Goal: Information Seeking & Learning: Learn about a topic

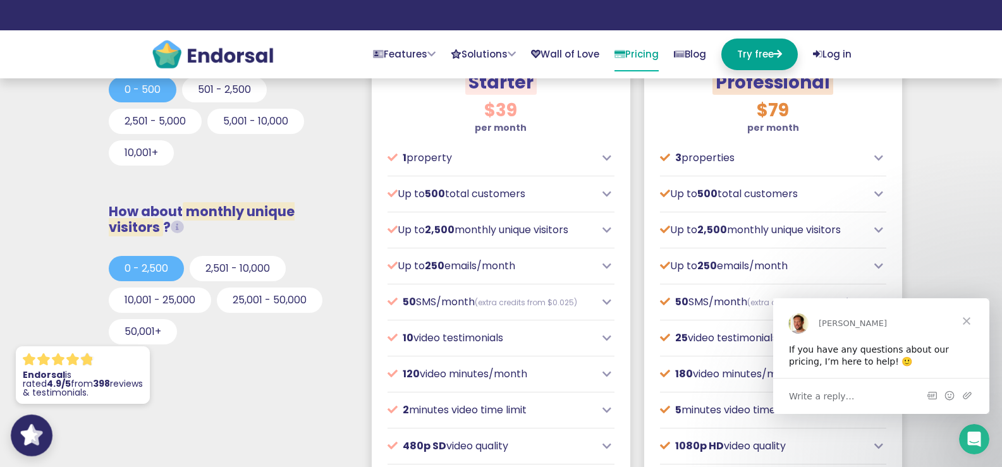
click at [43, 421] on div ".cls-1,.cls-2{fill:#fff;}.cls-2{opacity:0.8;} .st0{opacity:0.4;fill:#FFFFFF;ena…" at bounding box center [32, 436] width 42 height 42
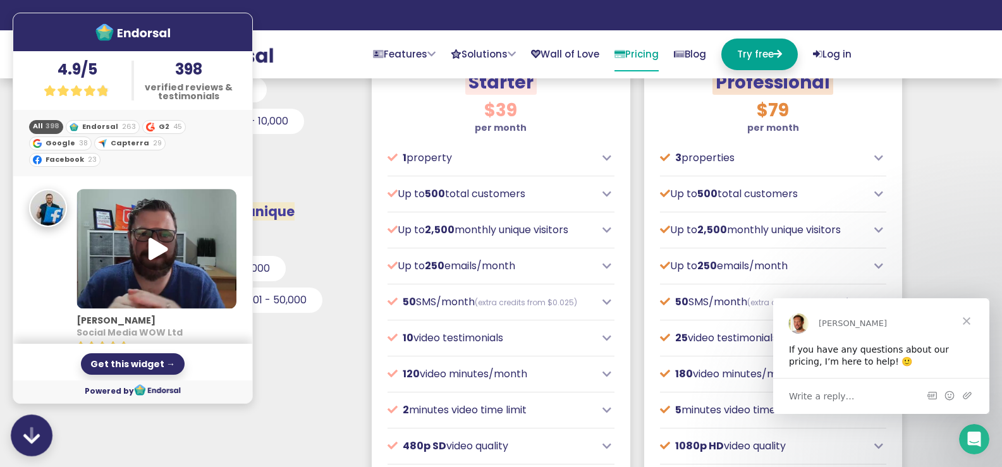
click at [43, 425] on div ".cls-1,.cls-2{fill:#fff;}.cls-2{opacity:0.8;} .st0{opacity:0.4;fill:#FFFFFF;ena…" at bounding box center [32, 436] width 42 height 42
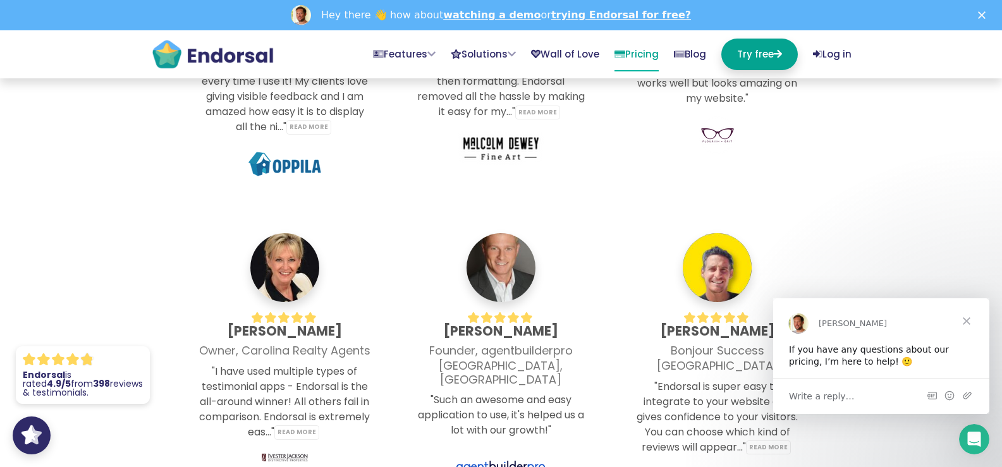
scroll to position [3687, 0]
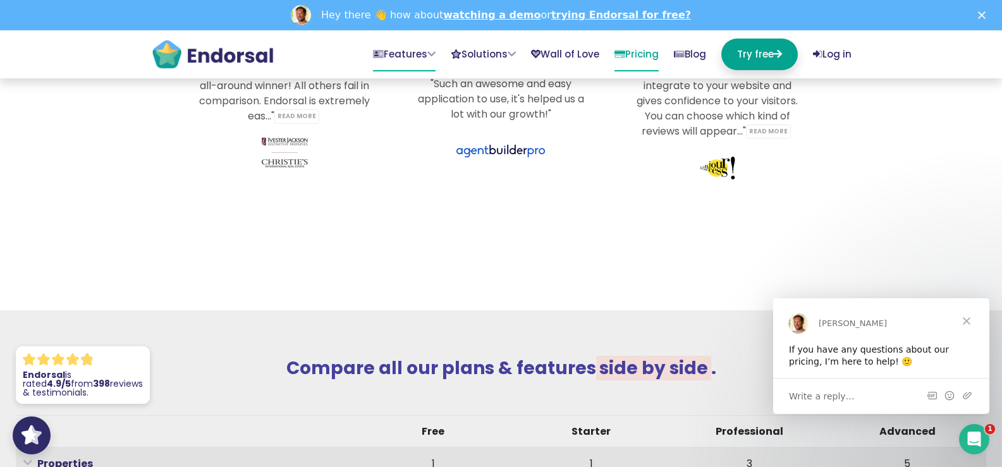
click at [427, 53] on icon at bounding box center [431, 53] width 8 height 9
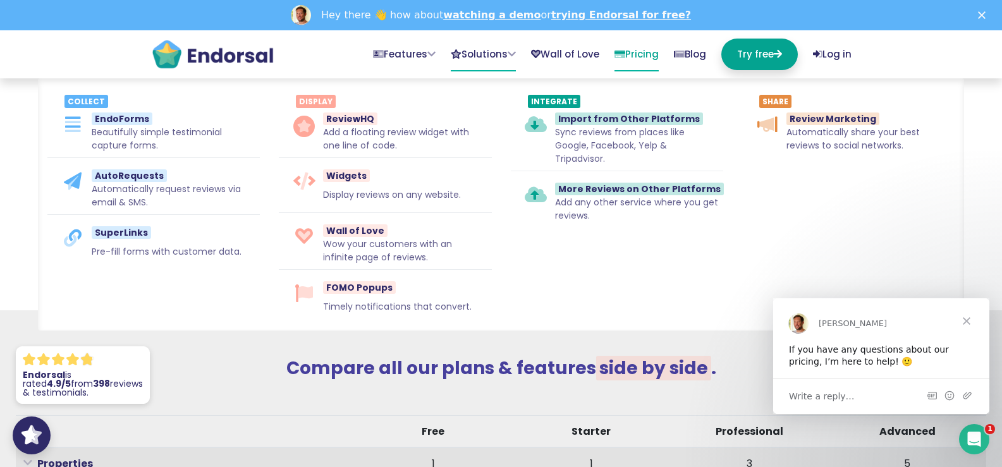
click at [475, 52] on link "Solutions" at bounding box center [483, 55] width 65 height 33
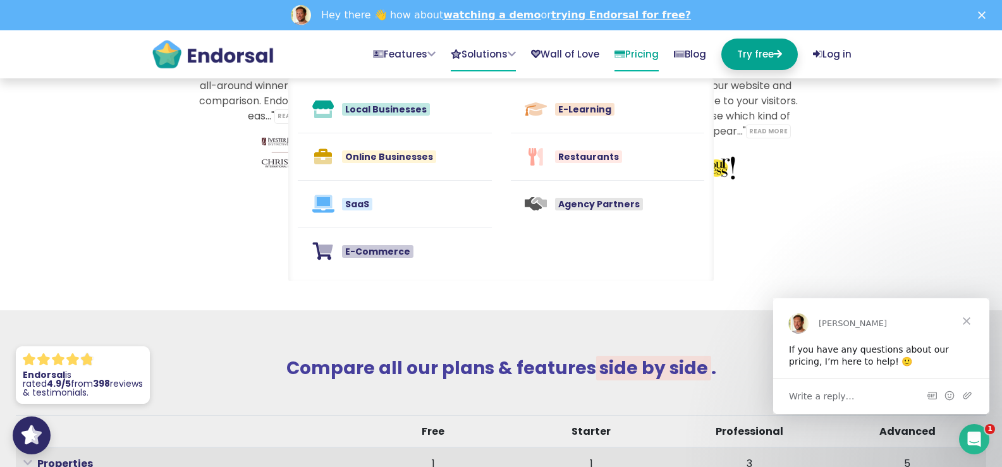
click at [475, 52] on link "Solutions" at bounding box center [483, 55] width 65 height 33
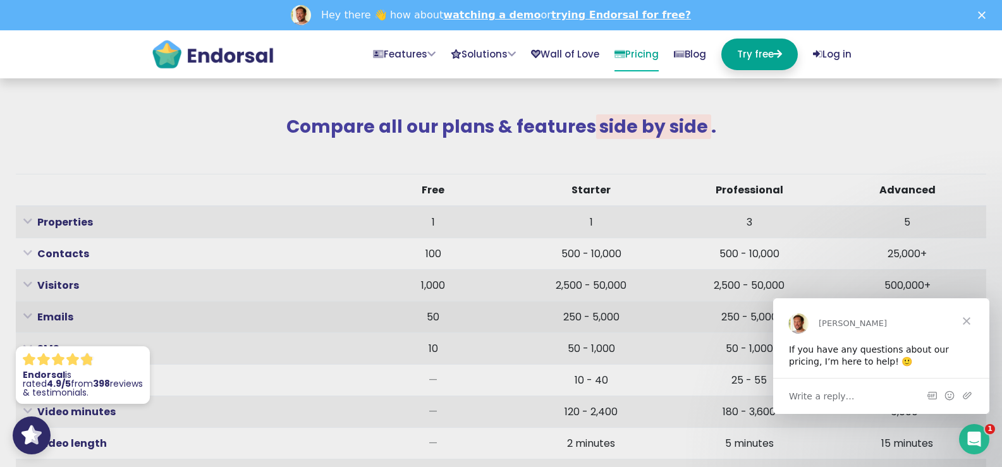
scroll to position [3899, 0]
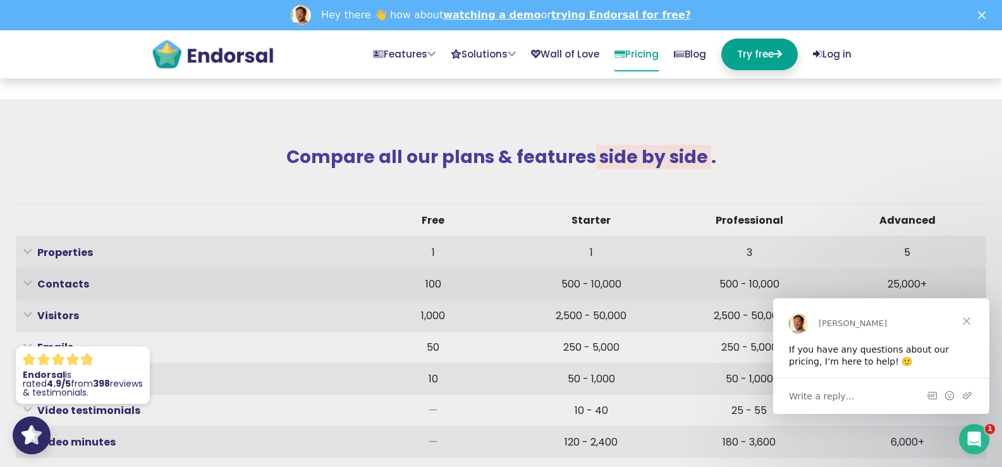
click at [62, 276] on p "Contacts" at bounding box center [166, 284] width 286 height 16
click at [59, 277] on strong "Contacts" at bounding box center [63, 284] width 52 height 15
click at [32, 276] on p "Contacts" at bounding box center [166, 284] width 286 height 16
click at [28, 282] on icon at bounding box center [27, 283] width 9 height 3
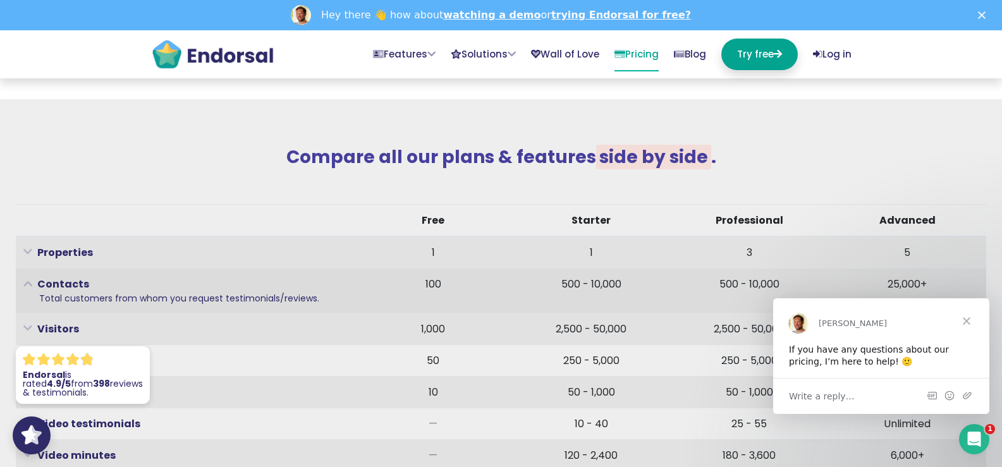
click at [28, 282] on icon at bounding box center [27, 283] width 9 height 3
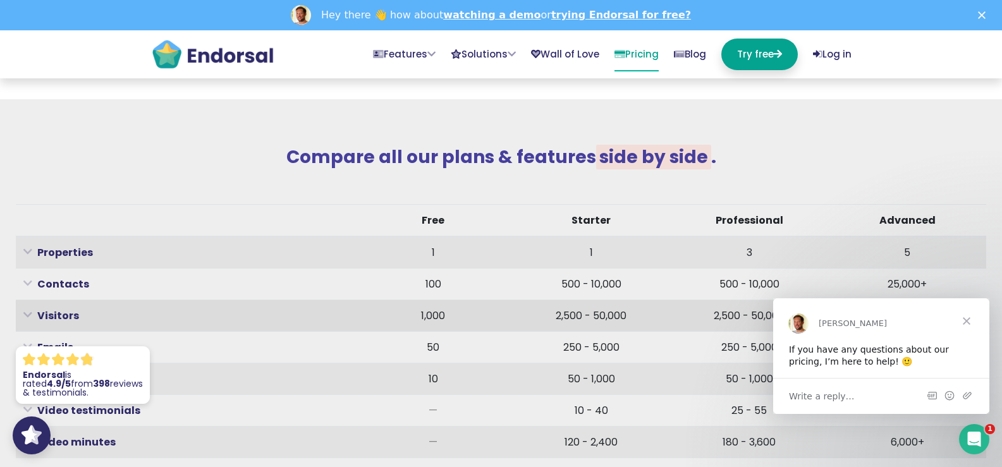
click at [23, 314] on icon at bounding box center [27, 315] width 9 height 3
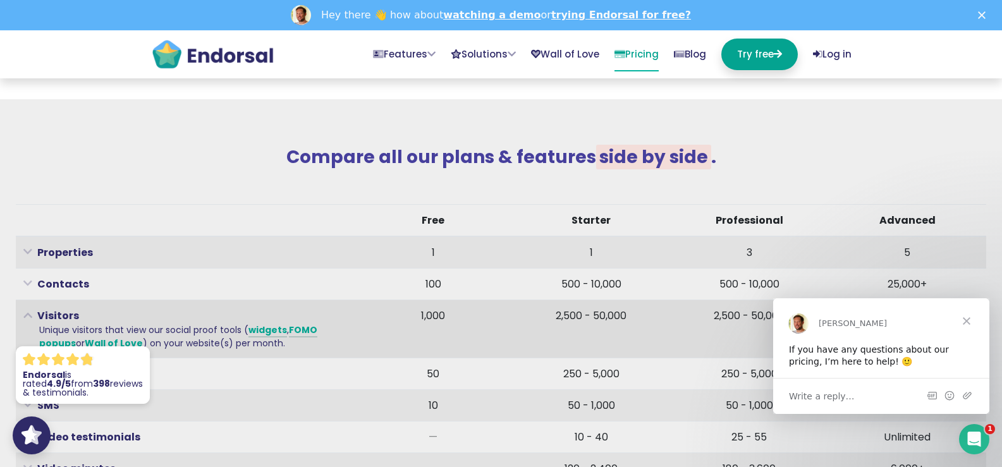
click at [23, 314] on icon at bounding box center [27, 315] width 9 height 3
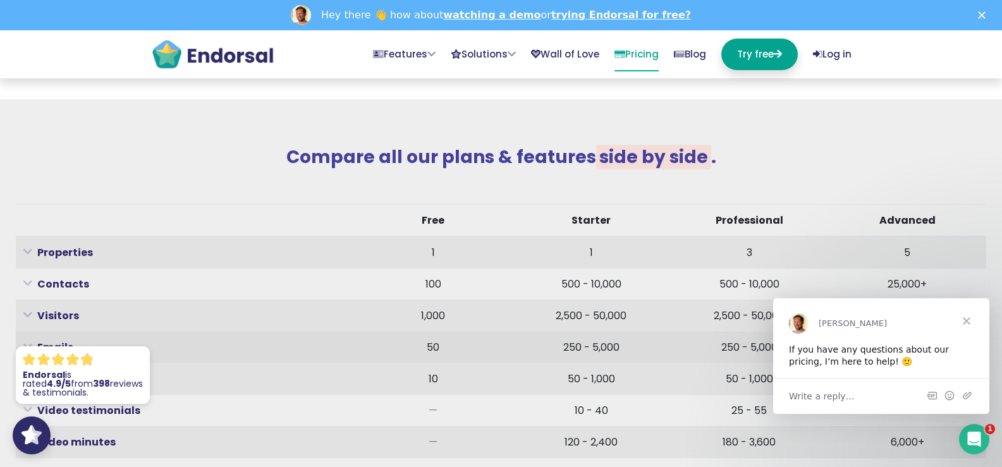
click at [32, 345] on icon at bounding box center [27, 346] width 9 height 3
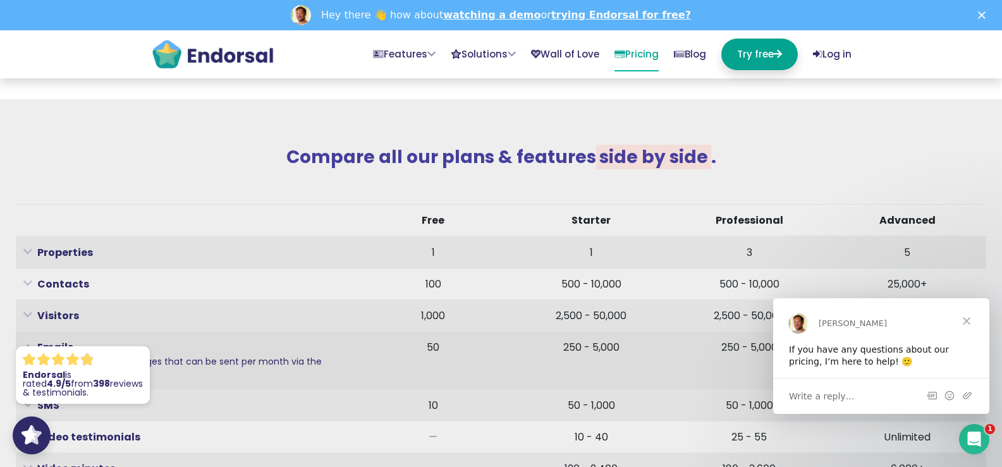
click at [28, 345] on icon at bounding box center [27, 346] width 9 height 3
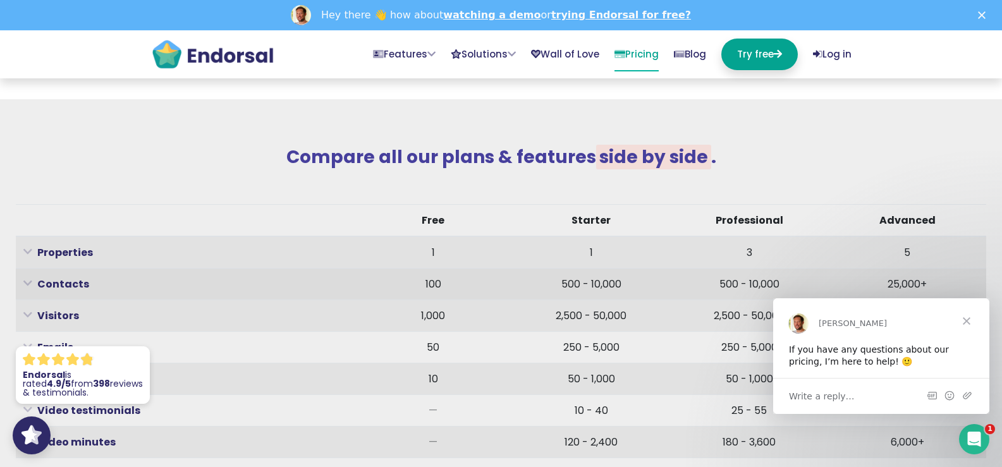
click at [30, 282] on icon at bounding box center [27, 283] width 9 height 3
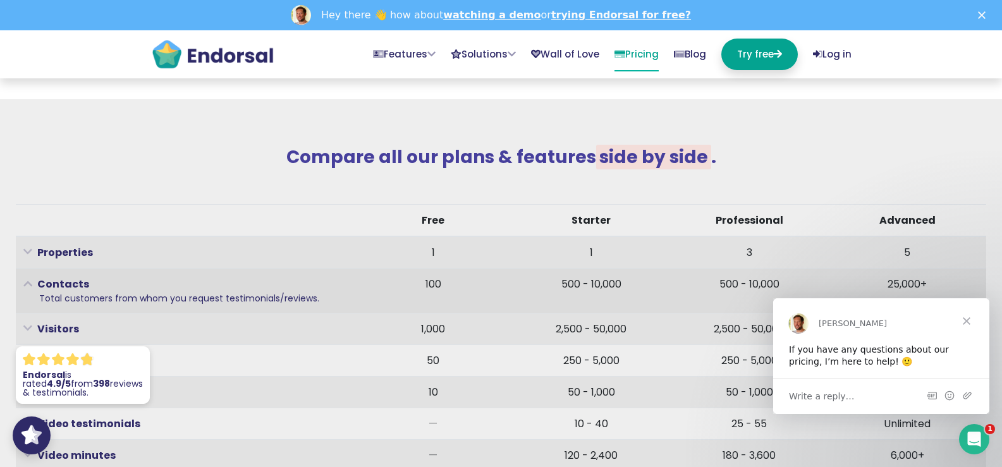
click at [30, 282] on icon at bounding box center [27, 283] width 9 height 3
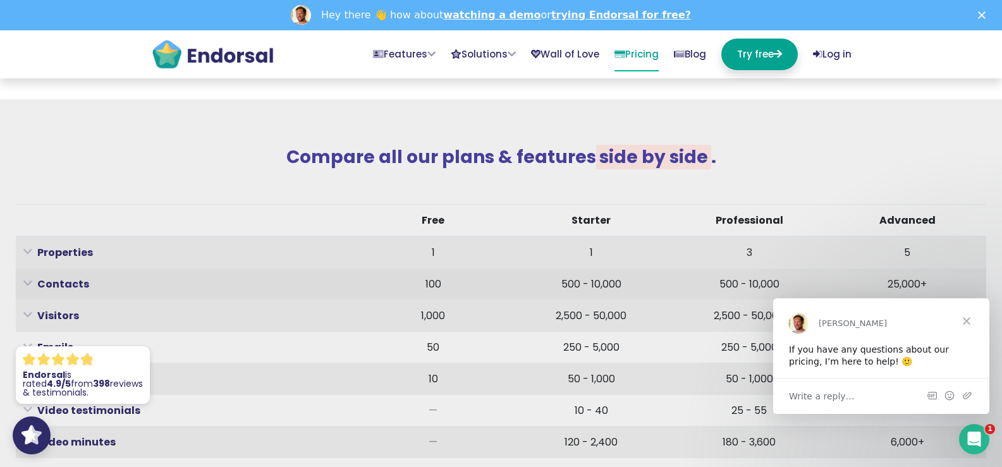
scroll to position [4003, 0]
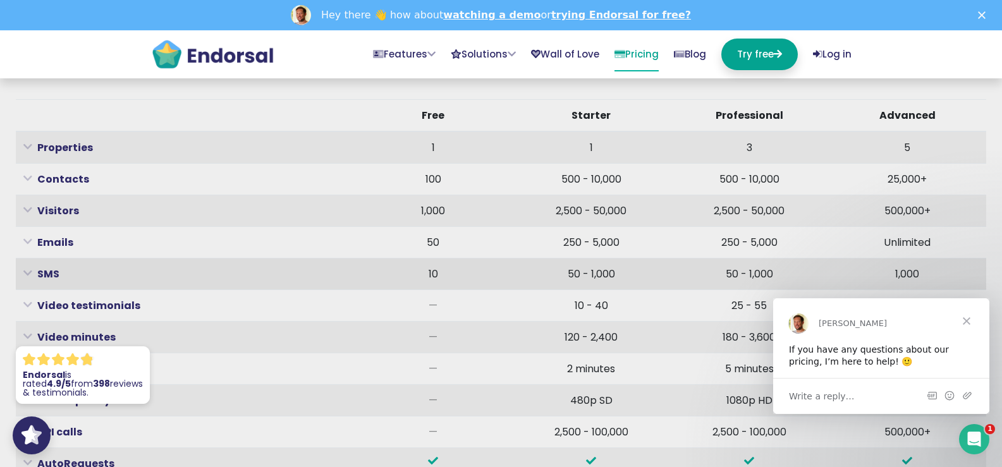
click at [32, 272] on icon at bounding box center [27, 273] width 9 height 3
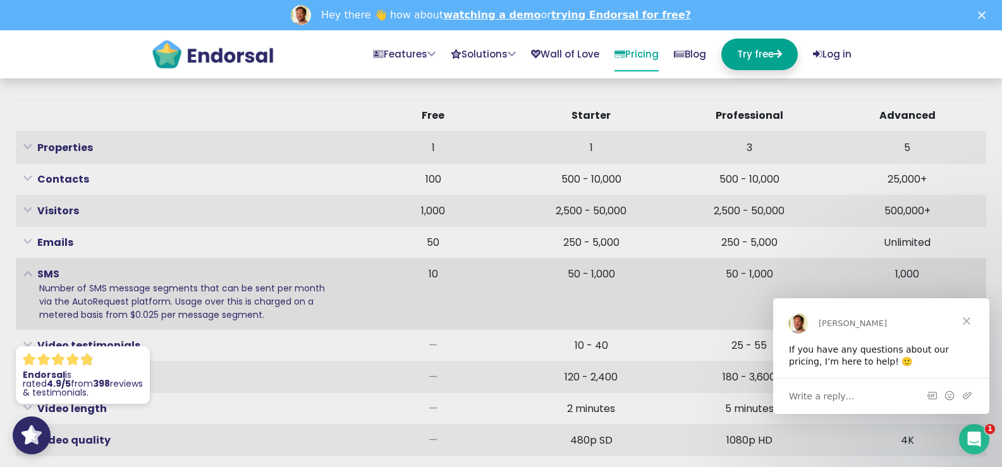
click at [28, 272] on icon at bounding box center [27, 273] width 9 height 3
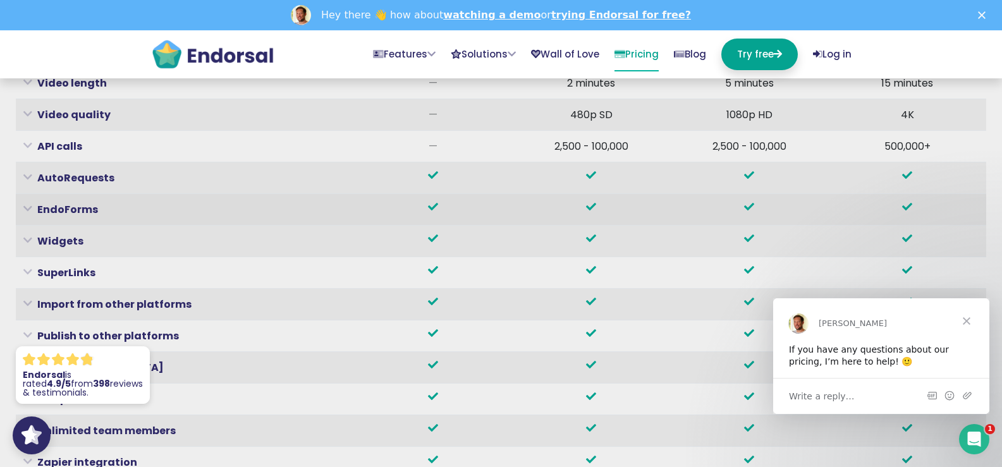
scroll to position [4320, 0]
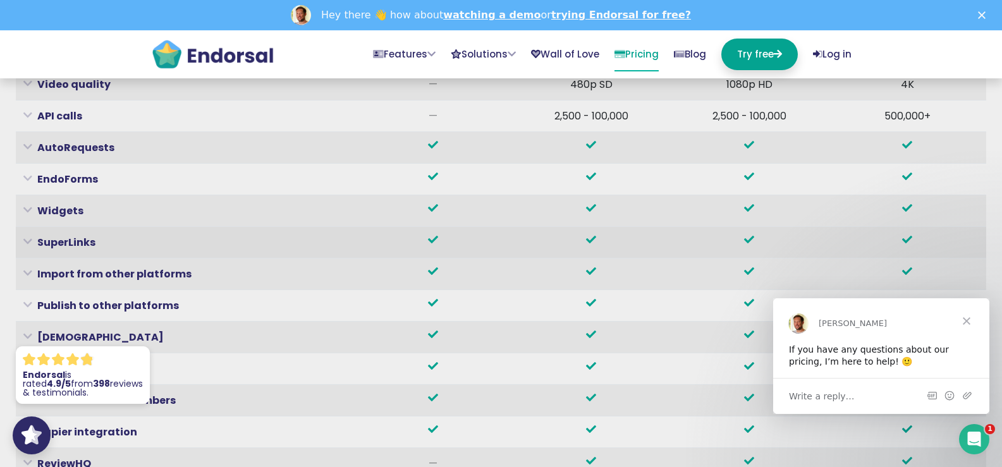
click at [33, 235] on p "SuperLinks" at bounding box center [166, 243] width 286 height 16
click at [30, 240] on icon at bounding box center [27, 241] width 9 height 3
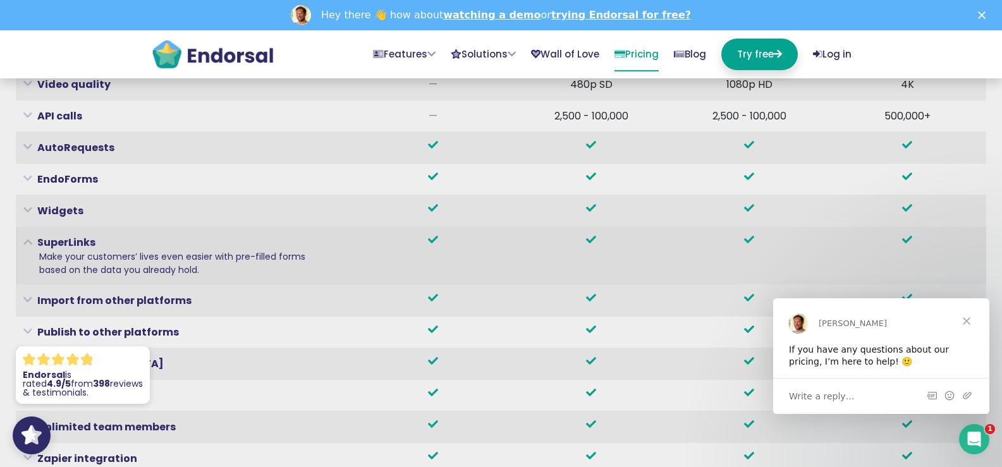
click at [30, 240] on icon at bounding box center [27, 241] width 9 height 3
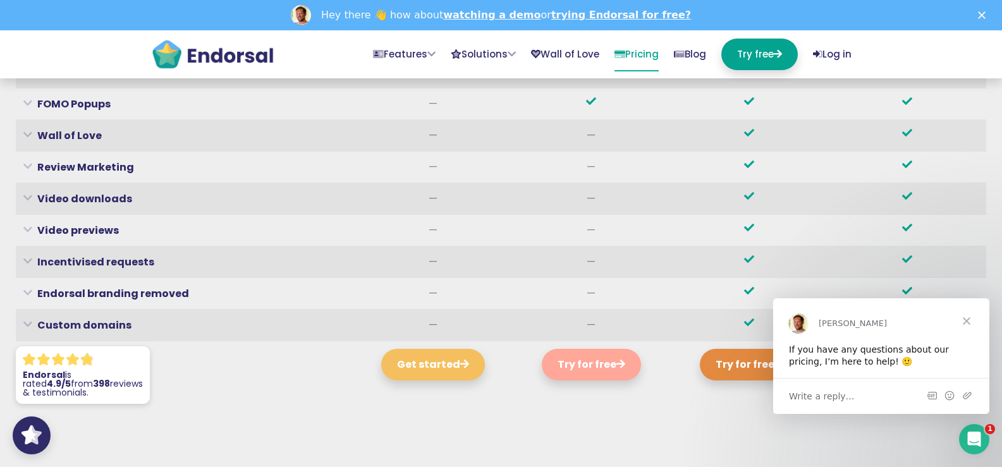
scroll to position [4741, 0]
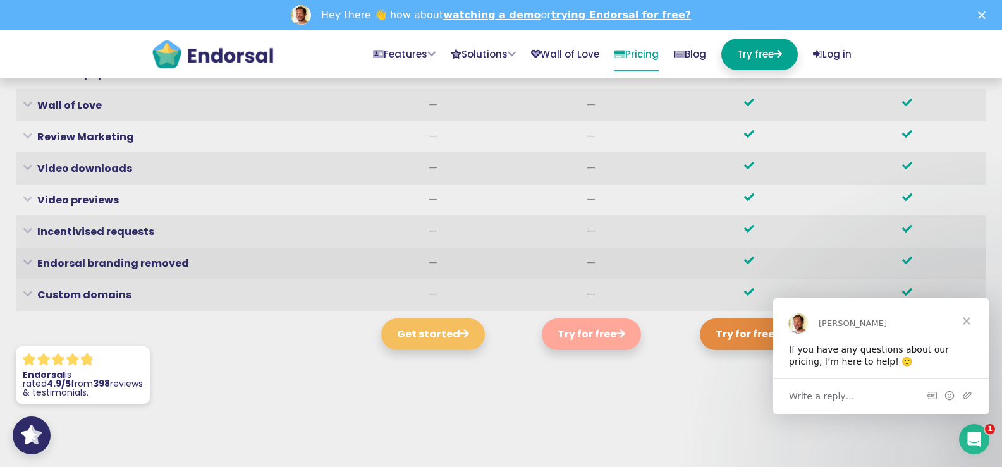
click at [18, 248] on th "Endorsal branding removed Removal of Endorsal branding on EndoForms, AutoReques…" at bounding box center [185, 264] width 338 height 32
click at [24, 261] on icon at bounding box center [27, 262] width 9 height 3
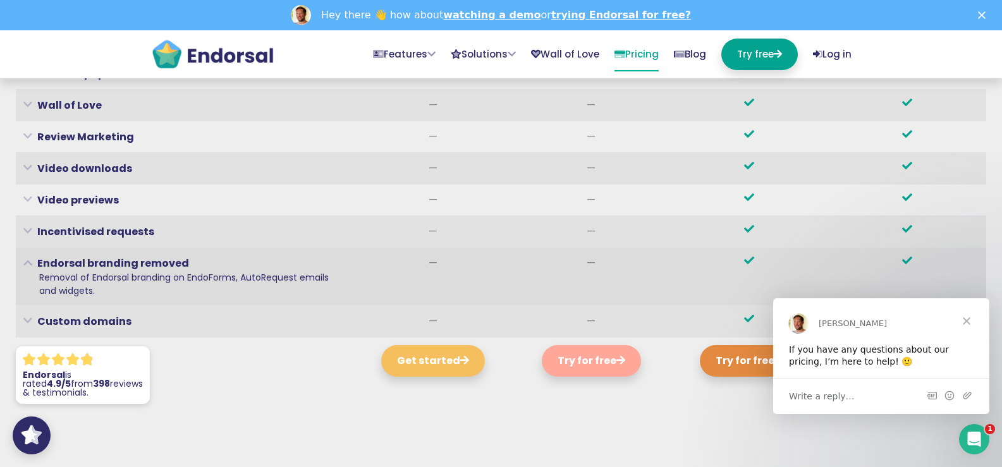
click at [24, 261] on icon at bounding box center [27, 262] width 9 height 3
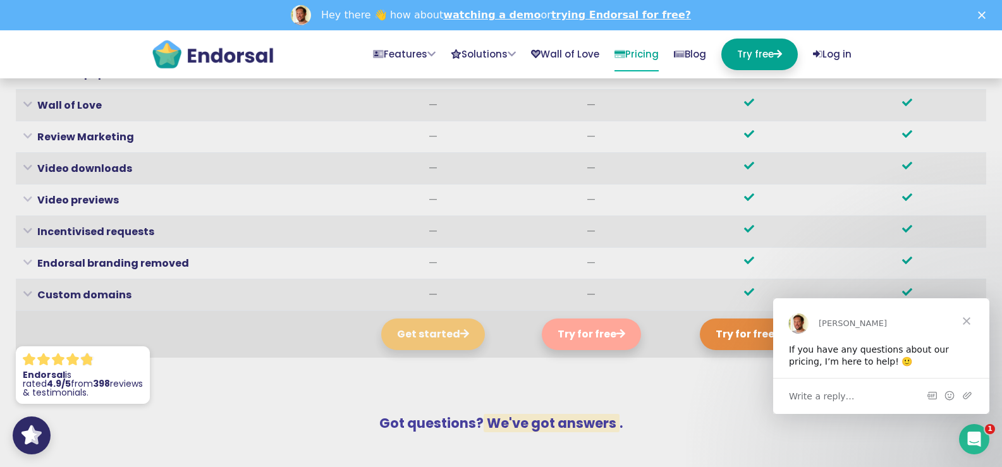
click at [430, 319] on button "Get started" at bounding box center [433, 335] width 104 height 32
